Goal: Task Accomplishment & Management: Complete application form

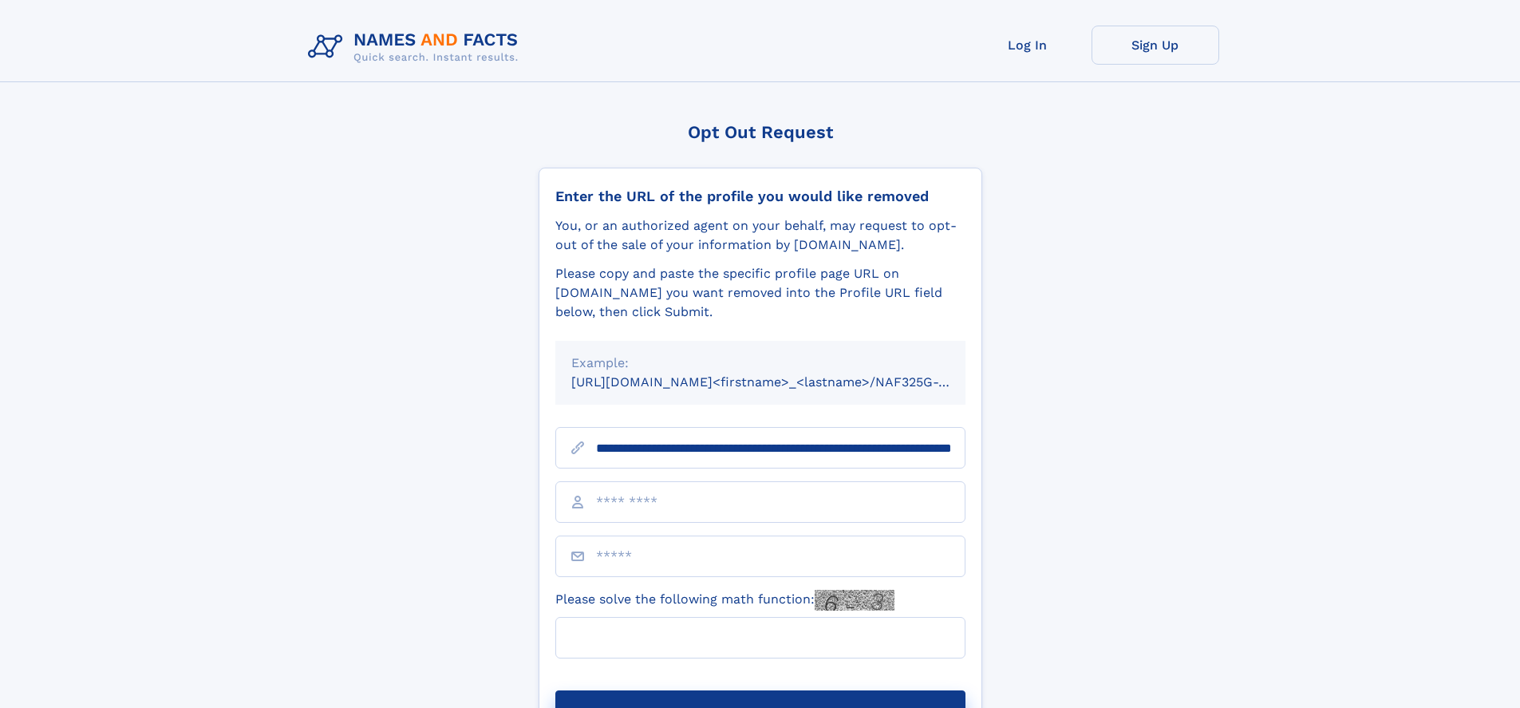
scroll to position [0, 158]
type input "**********"
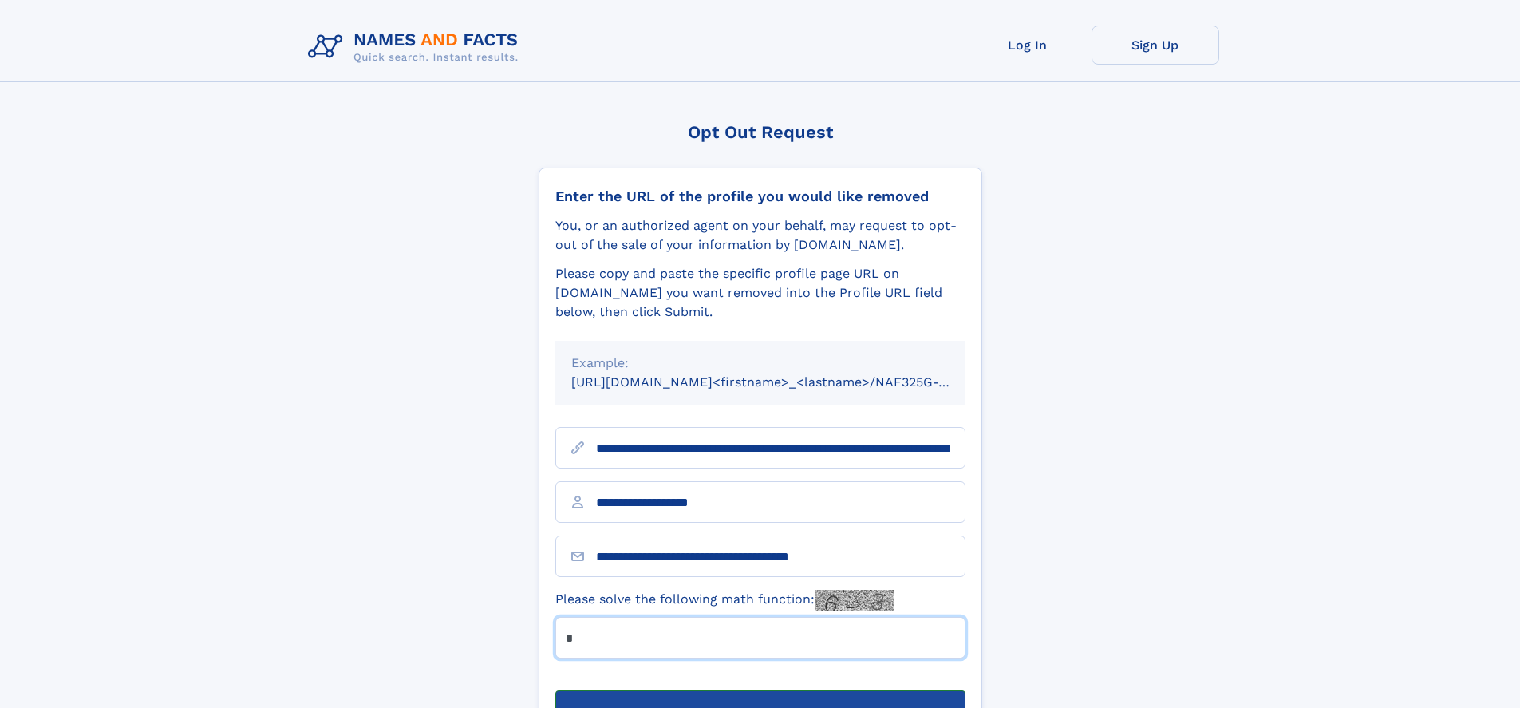
type input "*"
click at [760, 690] on button "Submit Opt Out Request" at bounding box center [760, 715] width 410 height 51
